Goal: Task Accomplishment & Management: Complete application form

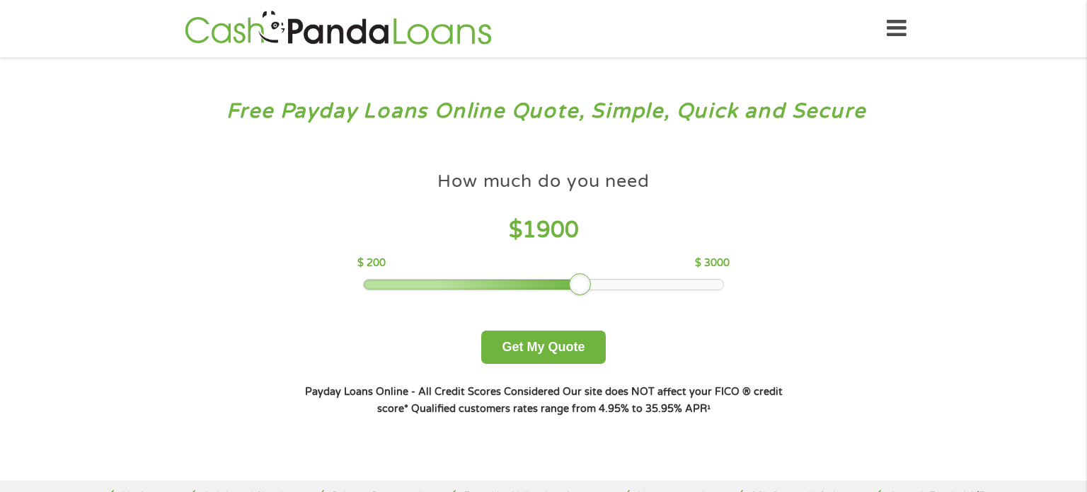
drag, startPoint x: 467, startPoint y: 284, endPoint x: 579, endPoint y: 265, distance: 113.5
click at [579, 265] on div "How much do you need $ 1900 $ 200 $ 3000" at bounding box center [543, 227] width 372 height 126
drag, startPoint x: 579, startPoint y: 265, endPoint x: 599, endPoint y: 260, distance: 21.1
click at [599, 260] on div "$ 200 $ 3000" at bounding box center [543, 263] width 372 height 16
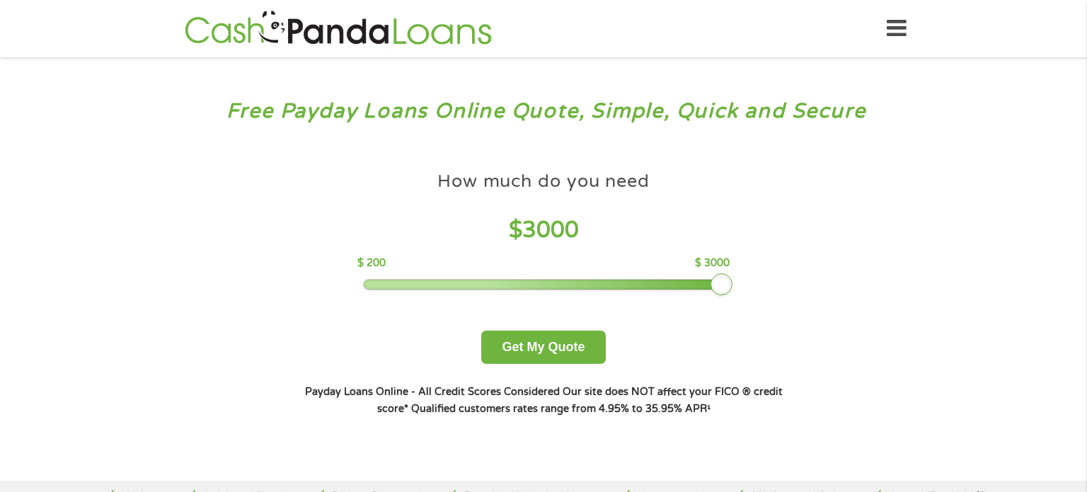
drag, startPoint x: 580, startPoint y: 281, endPoint x: 772, endPoint y: 241, distance: 196.0
click at [772, 241] on div "How much do you need $ 3000 $ 200 $ 3000 Get My Quote" at bounding box center [543, 264] width 495 height 200
click at [529, 344] on button "Get My Quote" at bounding box center [543, 346] width 124 height 33
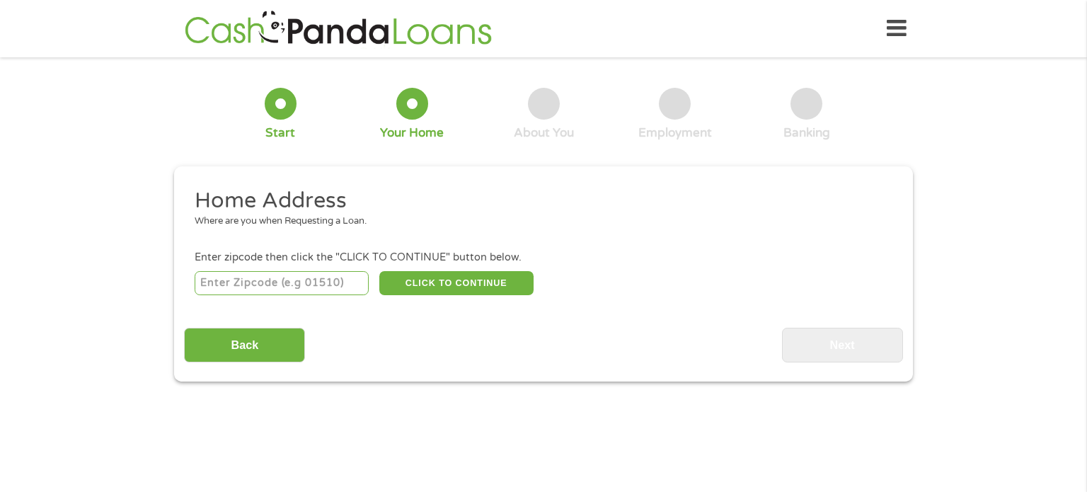
click at [326, 284] on input "number" at bounding box center [282, 283] width 175 height 24
type input "27803"
click at [451, 284] on button "CLICK TO CONTINUE" at bounding box center [456, 283] width 154 height 24
type input "27803"
type input "Rocky Mount"
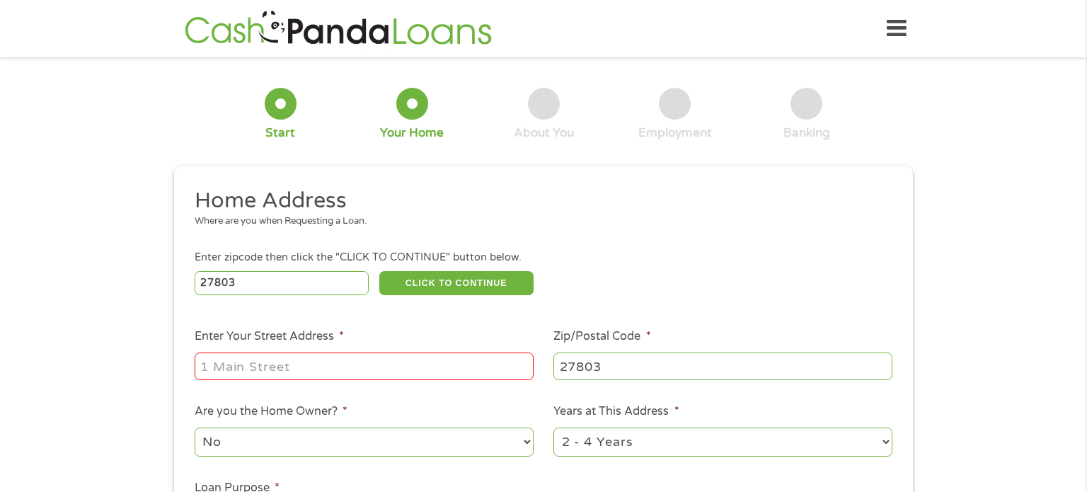
click at [422, 356] on input "Enter Your Street Address *" at bounding box center [364, 365] width 339 height 27
type input "[STREET_ADDRESS]"
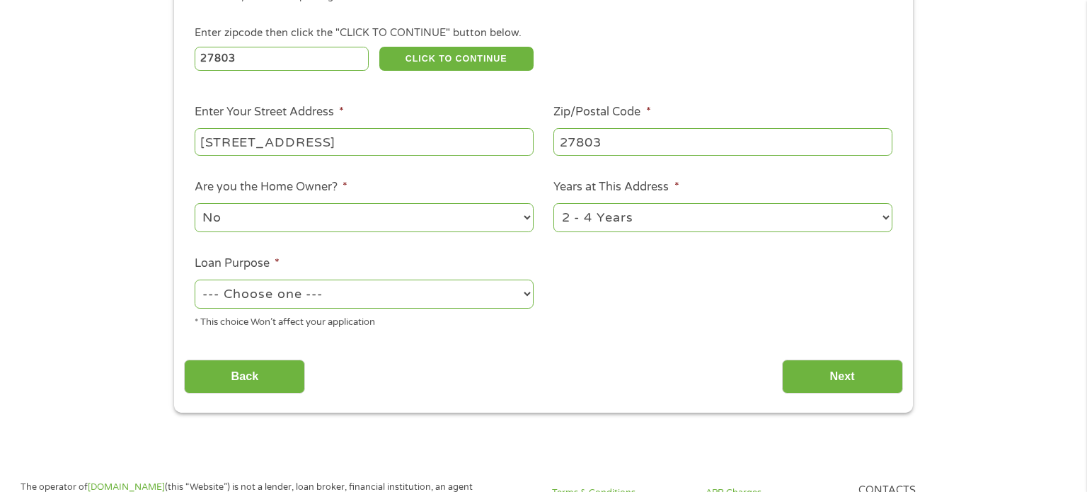
scroll to position [225, 0]
click at [434, 292] on select "--- Choose one --- Pay Bills Debt Consolidation Home Improvement Major Purchase…" at bounding box center [364, 293] width 339 height 29
select select "other"
click at [195, 280] on select "--- Choose one --- Pay Bills Debt Consolidation Home Improvement Major Purchase…" at bounding box center [364, 293] width 339 height 29
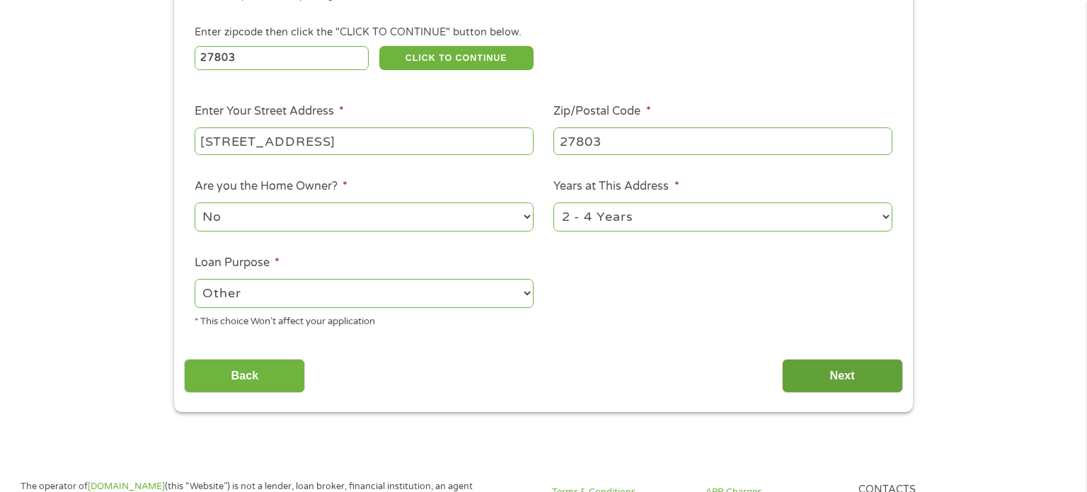
click at [836, 372] on input "Next" at bounding box center [842, 376] width 121 height 35
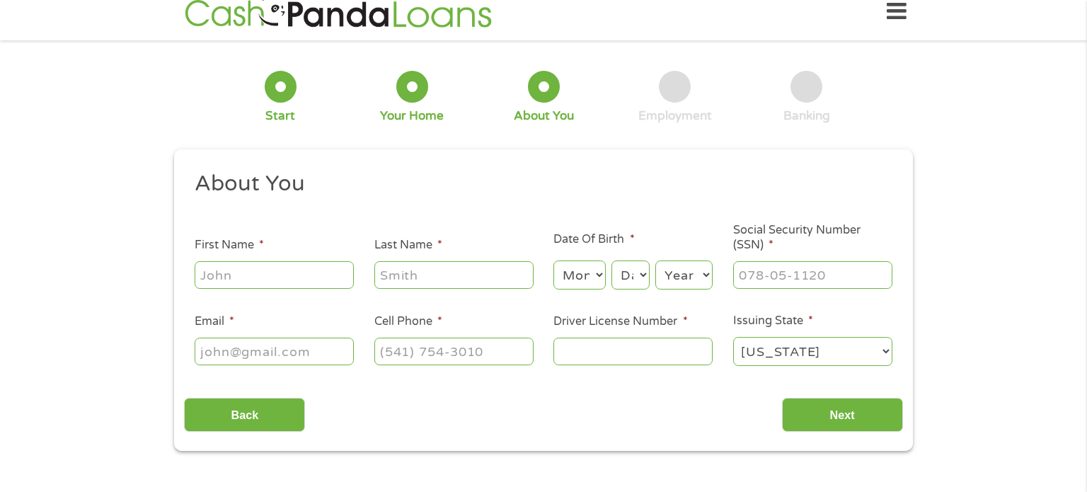
scroll to position [0, 0]
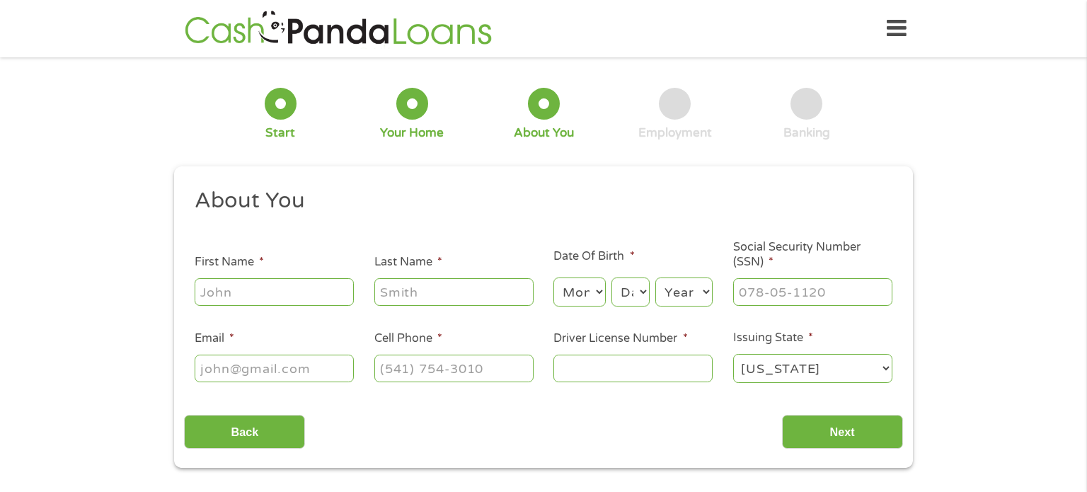
click at [514, 252] on ul "About You This field is hidden when viewing the form Title * --- Choose one ---…" at bounding box center [543, 291] width 718 height 209
click at [288, 288] on input "First Name *" at bounding box center [274, 291] width 159 height 27
type input "[PERSON_NAME]"
type input "Sink"
type input "[EMAIL_ADDRESS][DOMAIN_NAME]"
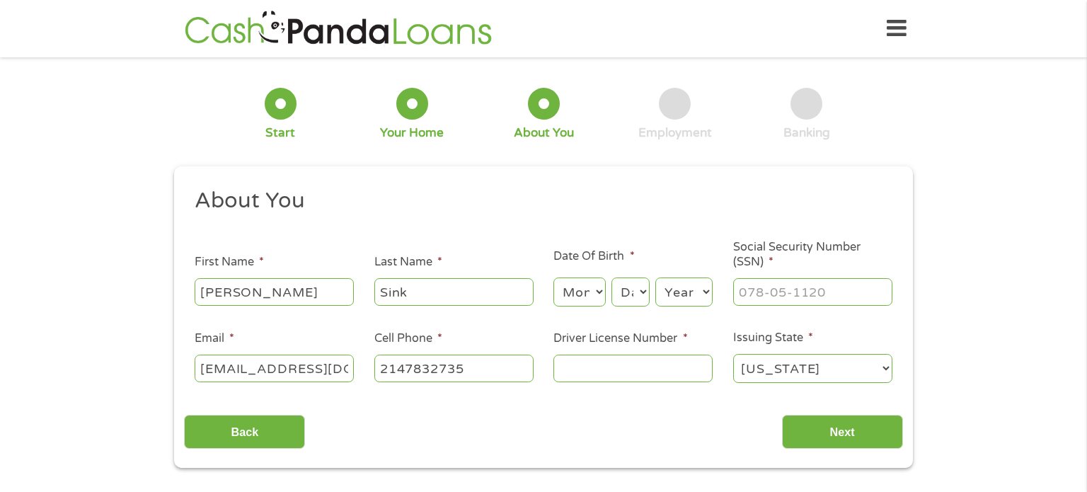
type input "[PHONE_NUMBER]"
click at [599, 287] on select "Month 1 2 3 4 5 6 7 8 9 10 11 12" at bounding box center [579, 291] width 52 height 29
select select "9"
click at [553, 278] on select "Month 1 2 3 4 5 6 7 8 9 10 11 12" at bounding box center [579, 291] width 52 height 29
click at [638, 296] on select "Day 1 2 3 4 5 6 7 8 9 10 11 12 13 14 15 16 17 18 19 20 21 22 23 24 25 26 27 28 …" at bounding box center [630, 291] width 38 height 29
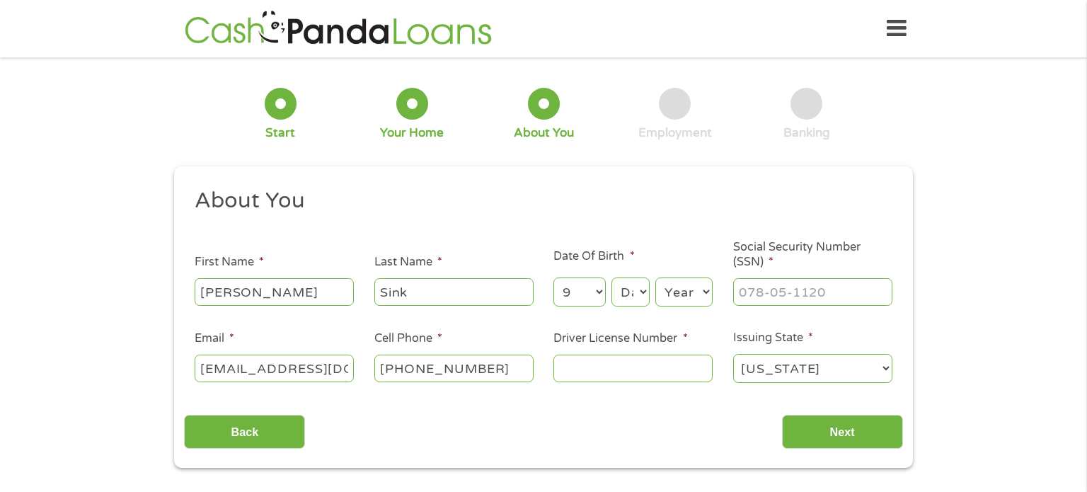
select select "11"
click at [611, 278] on select "Day 1 2 3 4 5 6 7 8 9 10 11 12 13 14 15 16 17 18 19 20 21 22 23 24 25 26 27 28 …" at bounding box center [630, 291] width 38 height 29
click at [698, 291] on select "Year [DATE] 2006 2005 2004 2003 2002 2001 2000 1999 1998 1997 1996 1995 1994 19…" at bounding box center [683, 291] width 57 height 29
select select "1963"
click at [655, 278] on select "Year [DATE] 2006 2005 2004 2003 2002 2001 2000 1999 1998 1997 1996 1995 1994 19…" at bounding box center [683, 291] width 57 height 29
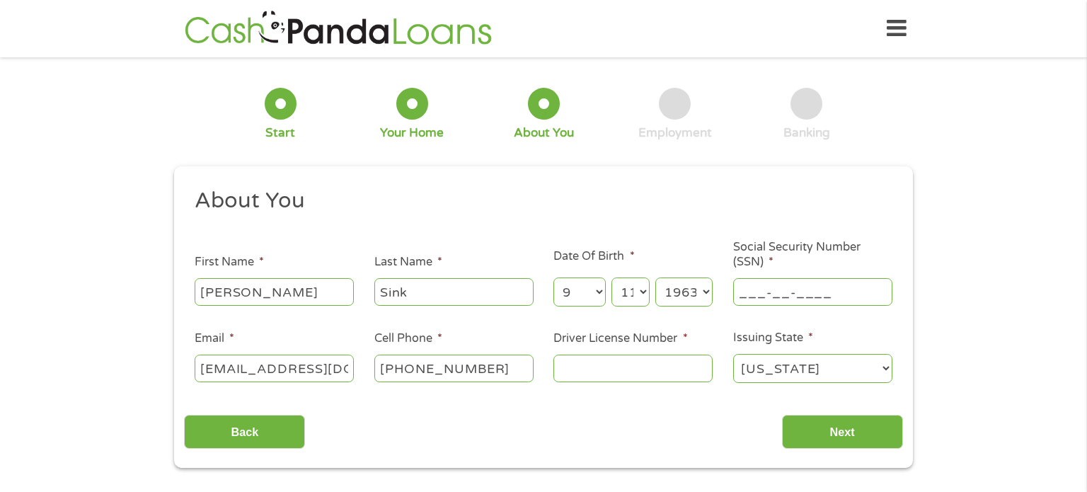
click at [788, 293] on input "___-__-____" at bounding box center [812, 291] width 159 height 27
type input "257-19-5655"
click at [659, 362] on input "Driver License Number *" at bounding box center [632, 368] width 159 height 27
type input "9757636"
click at [836, 440] on input "Next" at bounding box center [842, 432] width 121 height 35
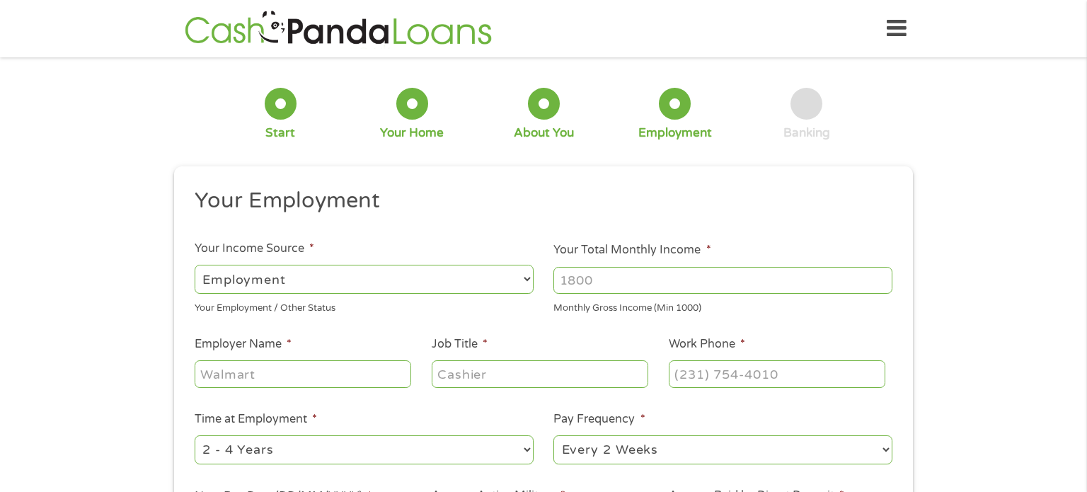
scroll to position [6, 6]
click at [643, 273] on input "Your Total Monthly Income *" at bounding box center [722, 280] width 339 height 27
type input "3100"
click at [352, 366] on input "Employer Name *" at bounding box center [303, 373] width 217 height 27
type input "ESS"
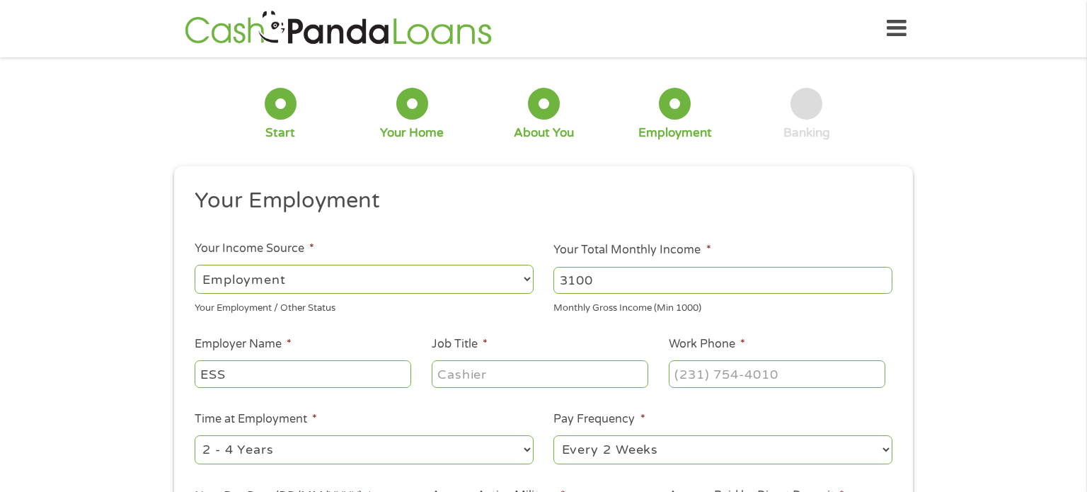
click at [539, 370] on input "Job Title *" at bounding box center [540, 373] width 217 height 27
type input "teacher"
click at [758, 376] on input "(___) ___-____" at bounding box center [777, 373] width 217 height 27
type input "[PHONE_NUMBER]"
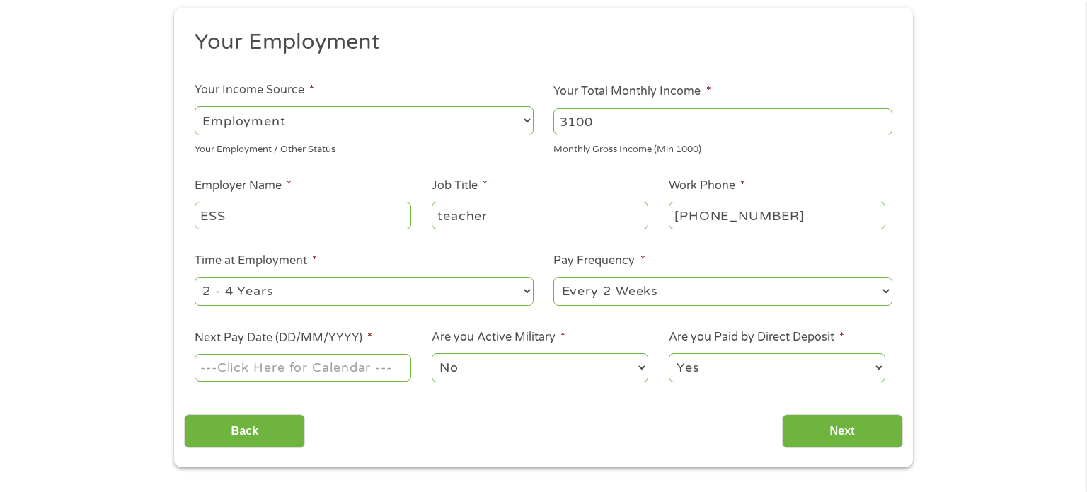
scroll to position [162, 0]
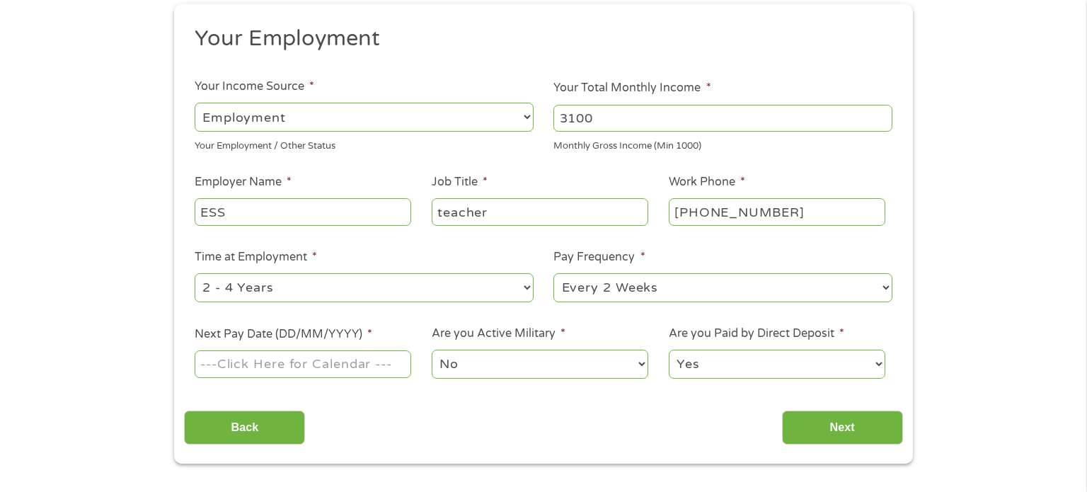
click at [515, 285] on select "--- Choose one --- 1 Year or less 1 - 2 Years 2 - 4 Years Over 4 Years" at bounding box center [364, 287] width 339 height 29
select select "12months"
click at [195, 273] on select "--- Choose one --- 1 Year or less 1 - 2 Years 2 - 4 Years Over 4 Years" at bounding box center [364, 287] width 339 height 29
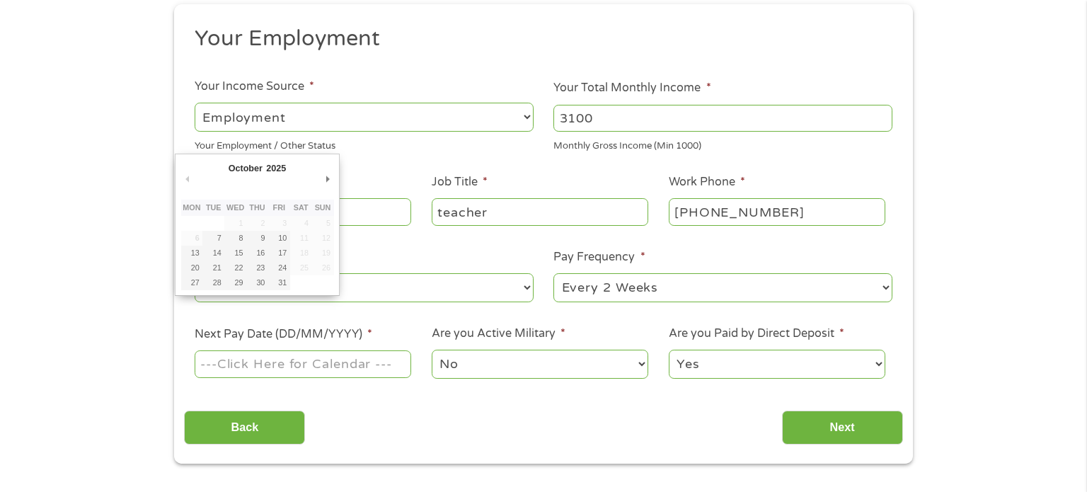
click at [334, 355] on input "Next Pay Date (DD/MM/YYYY) *" at bounding box center [303, 363] width 217 height 27
type input "[DATE]"
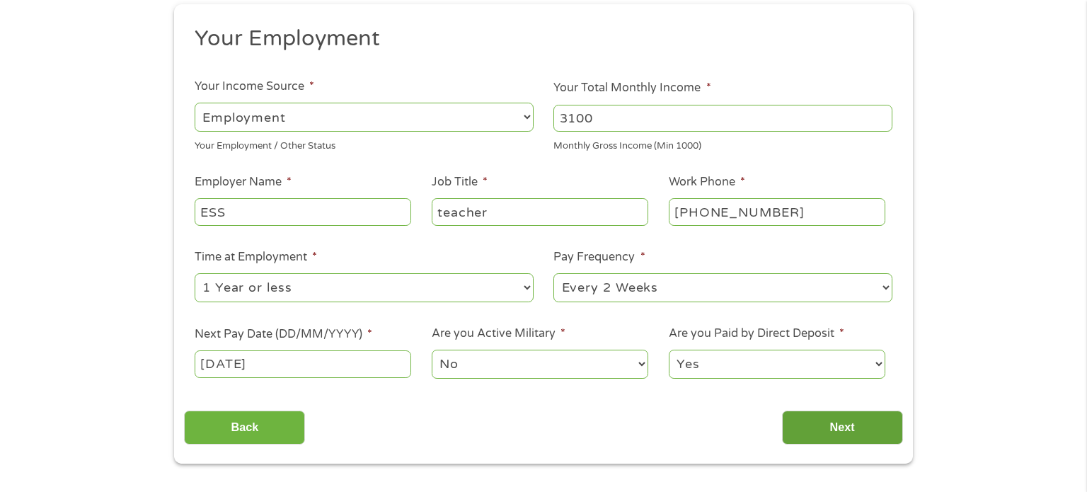
click at [829, 420] on input "Next" at bounding box center [842, 427] width 121 height 35
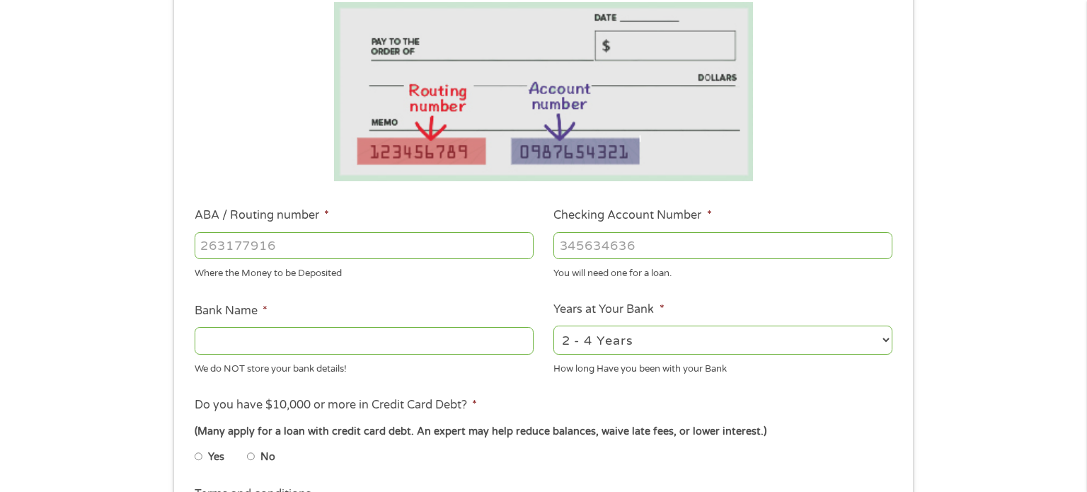
scroll to position [249, 0]
click at [438, 229] on div at bounding box center [364, 244] width 339 height 33
click at [393, 238] on input "ABA / Routing number *" at bounding box center [364, 244] width 339 height 27
type input "314074269"
type input "USAA FEDERAL SAVINGS BANK"
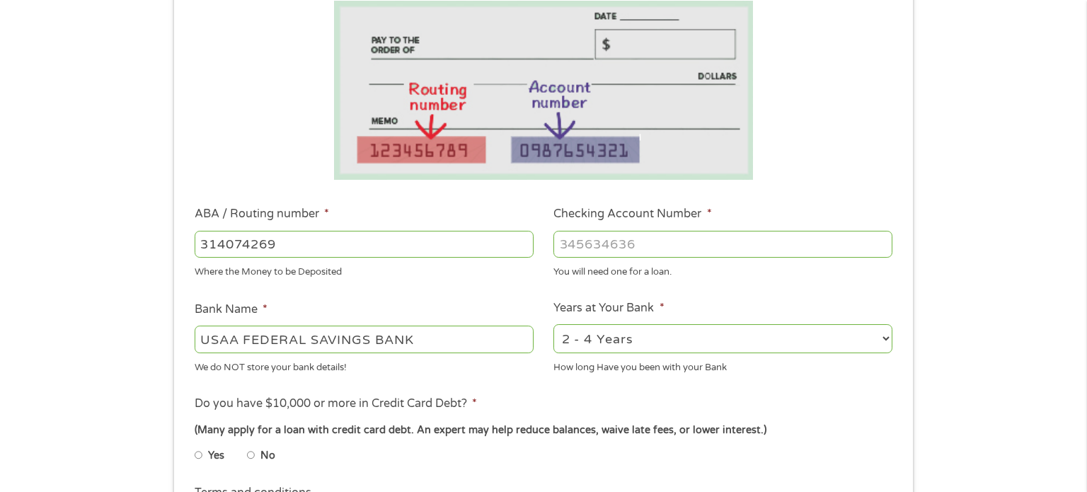
type input "314074269"
click at [597, 240] on input "Checking Account Number *" at bounding box center [722, 244] width 339 height 27
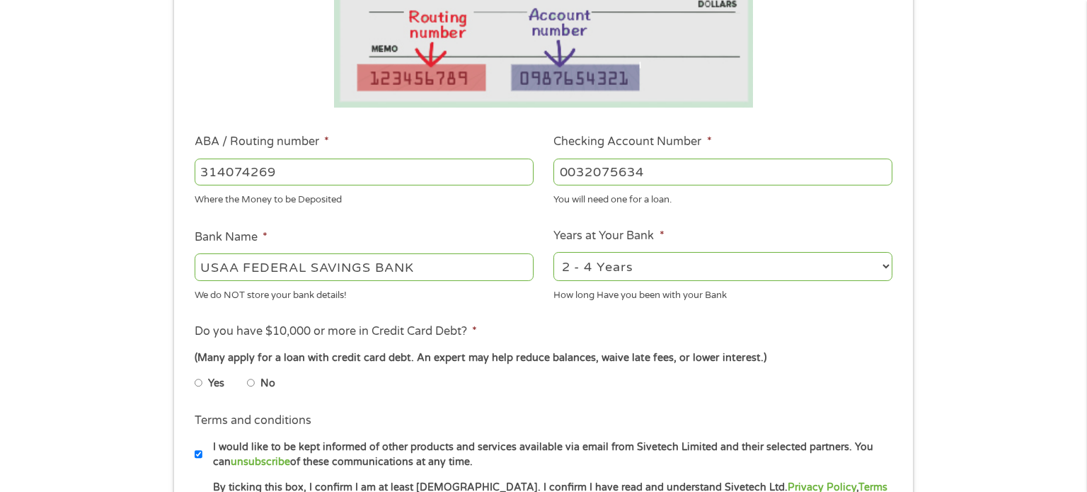
scroll to position [323, 0]
type input "0032075634"
click at [843, 260] on select "2 - 4 Years 6 - 12 Months 1 - 2 Years Over 4 Years" at bounding box center [722, 265] width 339 height 29
select select "60months"
click at [553, 251] on select "2 - 4 Years 6 - 12 Months 1 - 2 Years Over 4 Years" at bounding box center [722, 265] width 339 height 29
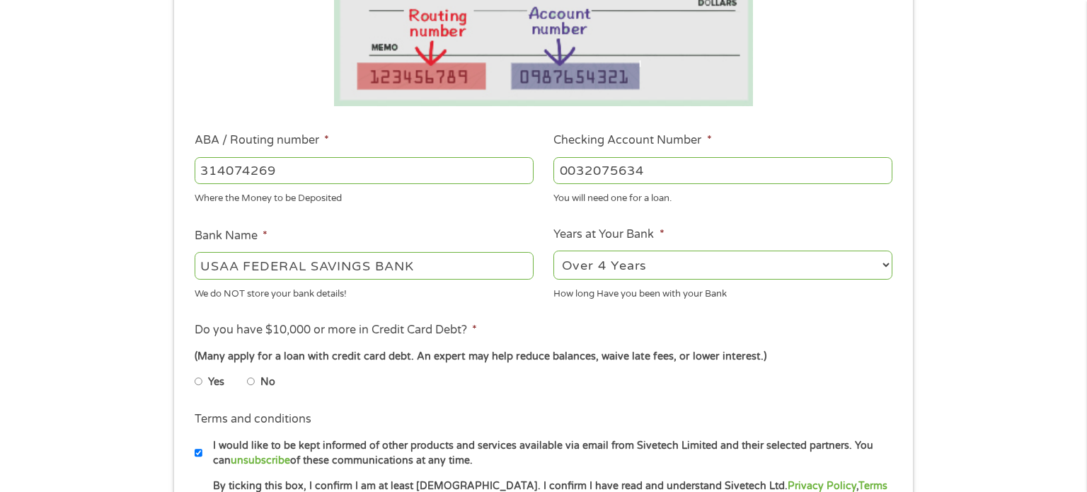
click at [253, 379] on input "No" at bounding box center [251, 381] width 8 height 23
radio input "true"
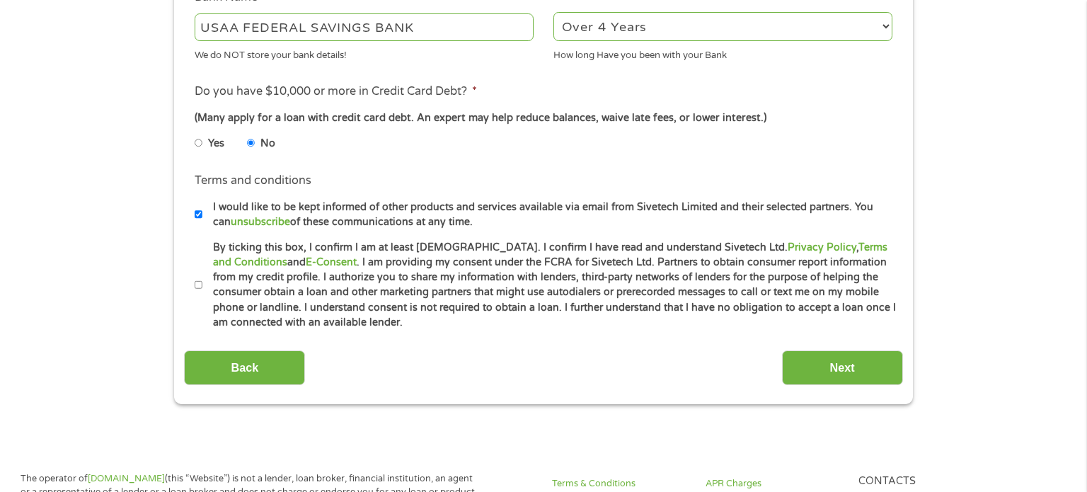
scroll to position [562, 0]
click at [197, 284] on input "By ticking this box, I confirm I am at least [DEMOGRAPHIC_DATA]. I confirm I ha…" at bounding box center [199, 284] width 8 height 23
checkbox input "false"
click at [830, 368] on input "Next" at bounding box center [842, 367] width 121 height 35
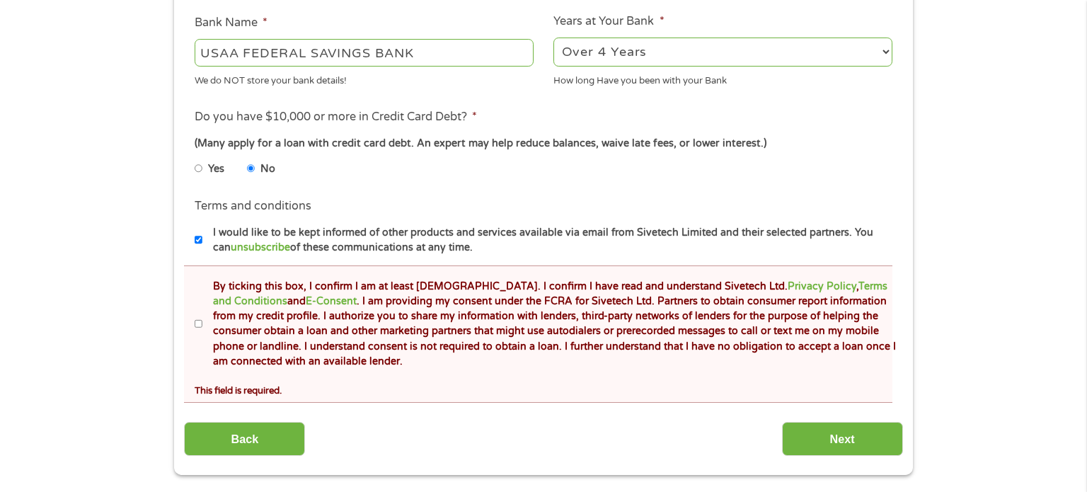
scroll to position [591, 0]
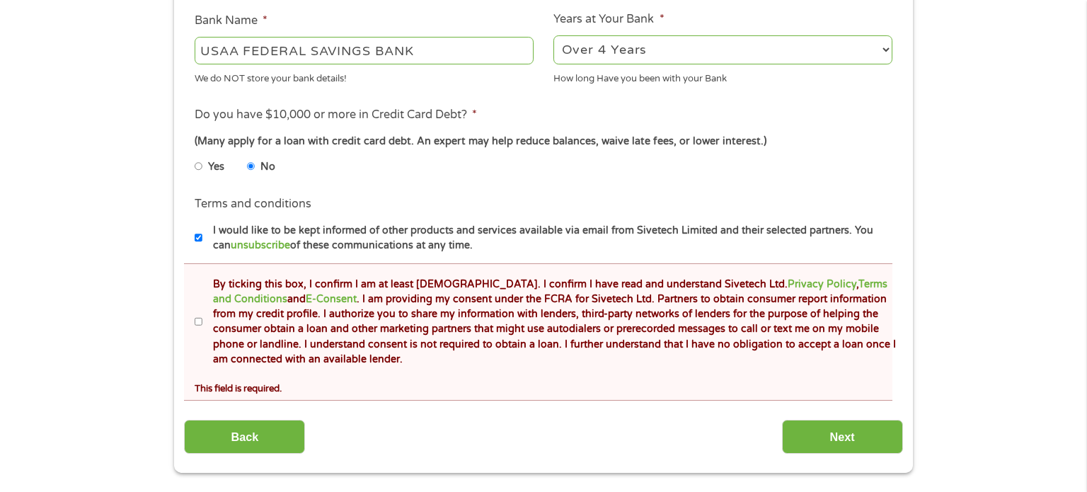
click at [202, 321] on input "By ticking this box, I confirm I am at least [DEMOGRAPHIC_DATA]. I confirm I ha…" at bounding box center [199, 322] width 8 height 23
checkbox input "true"
click at [835, 446] on input "Next" at bounding box center [842, 437] width 121 height 35
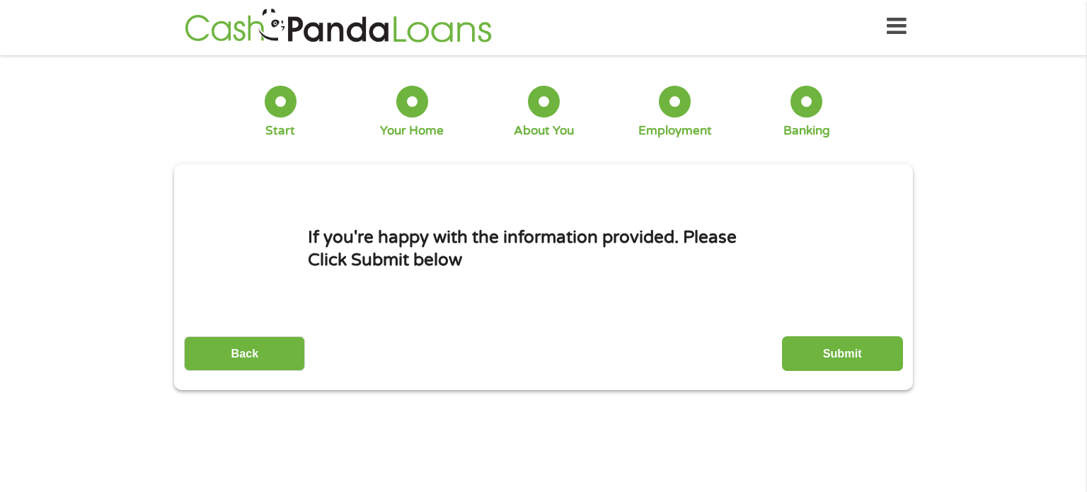
scroll to position [0, 0]
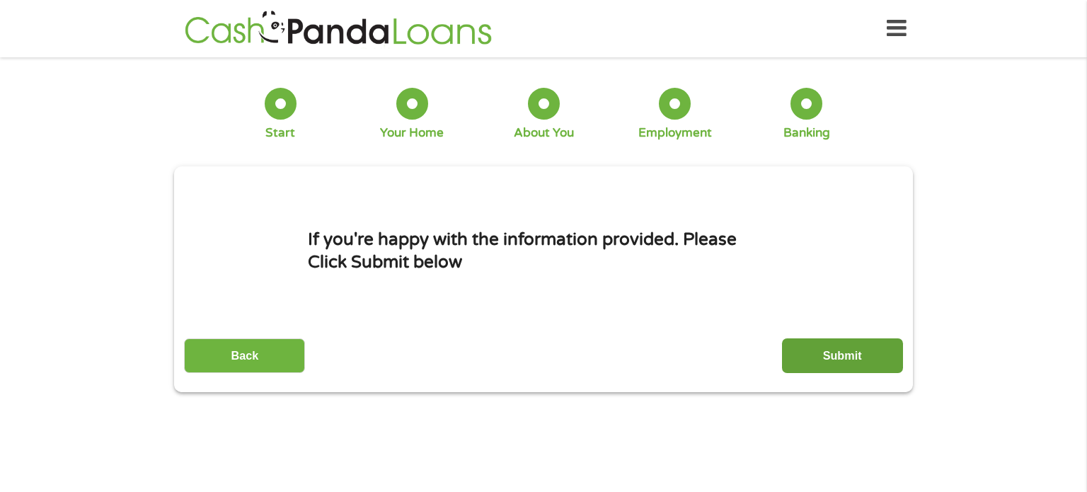
click at [831, 357] on input "Submit" at bounding box center [842, 355] width 121 height 35
